Goal: Task Accomplishment & Management: Use online tool/utility

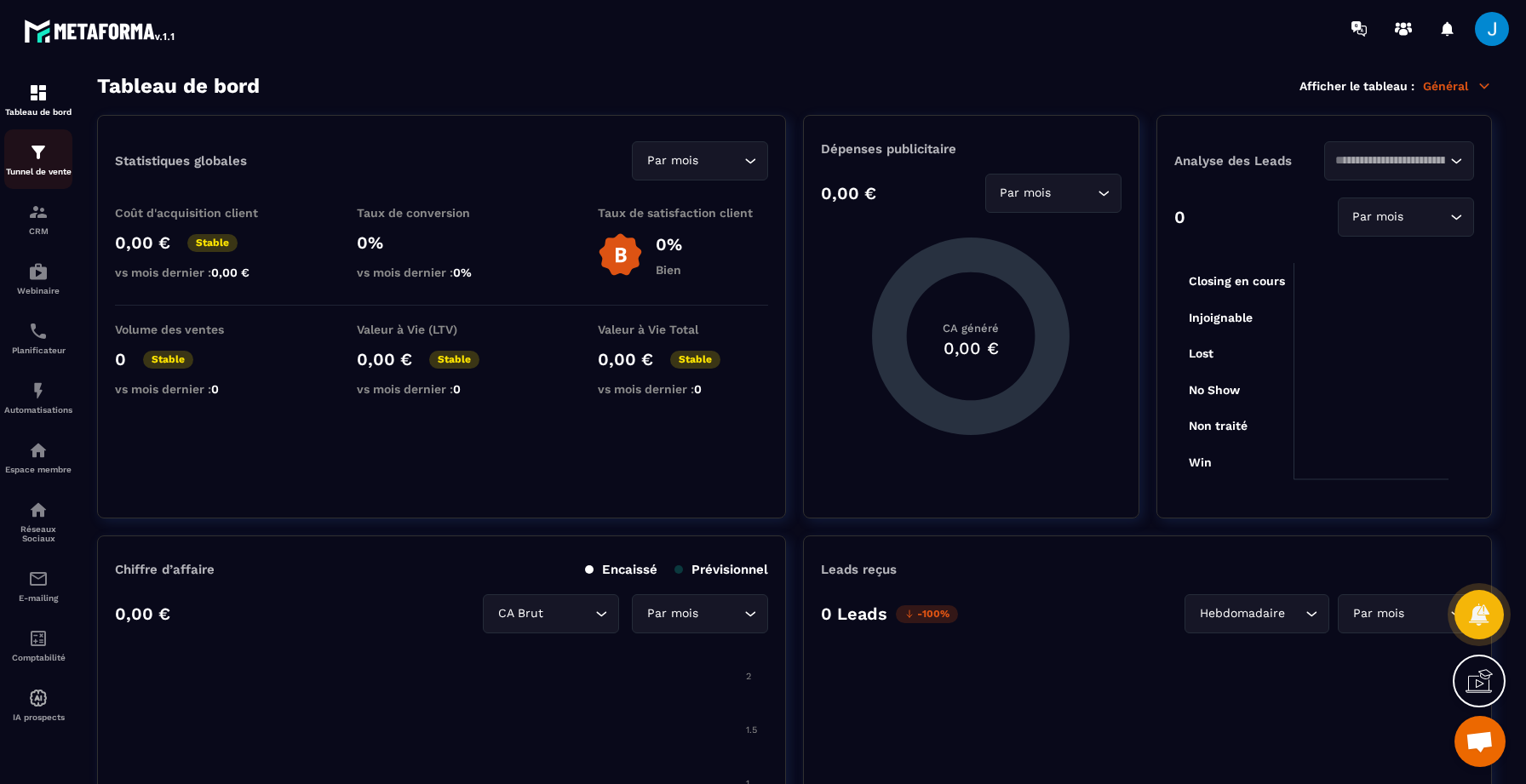
click at [41, 140] on link "Tunnel de vente" at bounding box center [37, 159] width 68 height 60
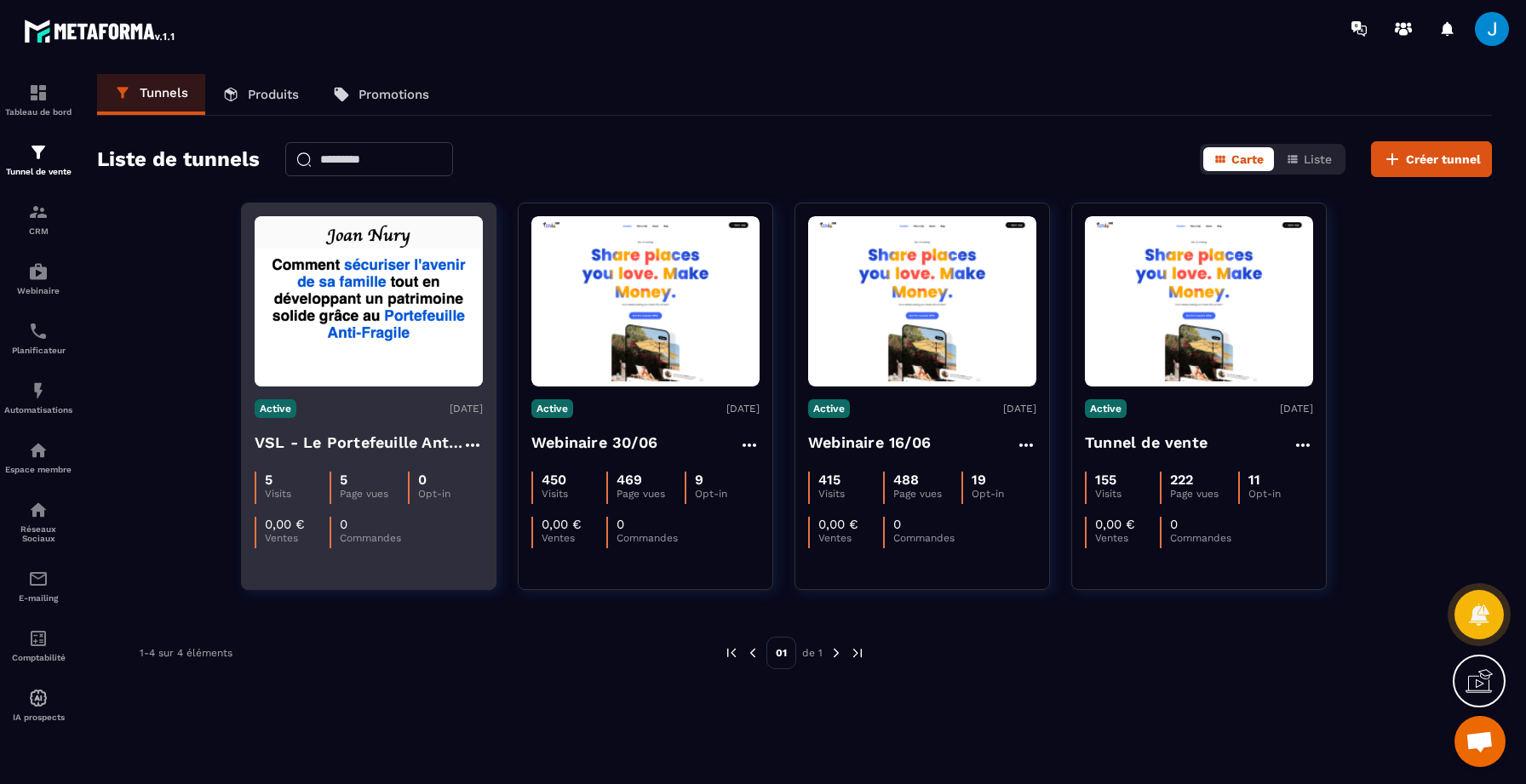
click at [430, 390] on div "Active 11/08/2025 VSL - Le Portefeuille Anti-Fragile 5 Visits 5 Page vues 0 Opt…" at bounding box center [369, 467] width 254 height 161
click at [382, 369] on img at bounding box center [369, 301] width 229 height 170
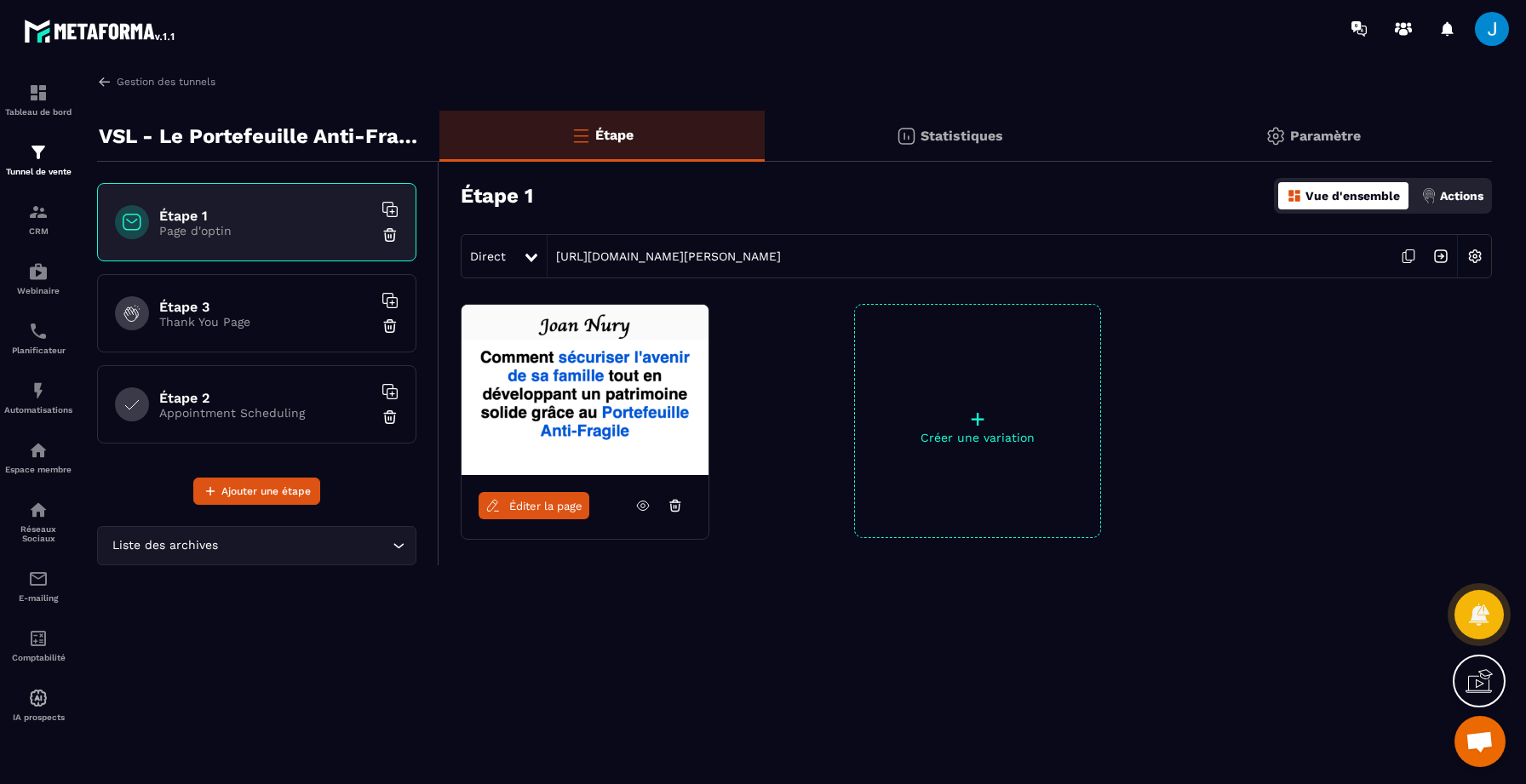
click at [571, 497] on link "Éditer la page" at bounding box center [533, 505] width 111 height 27
